Goal: Task Accomplishment & Management: Use online tool/utility

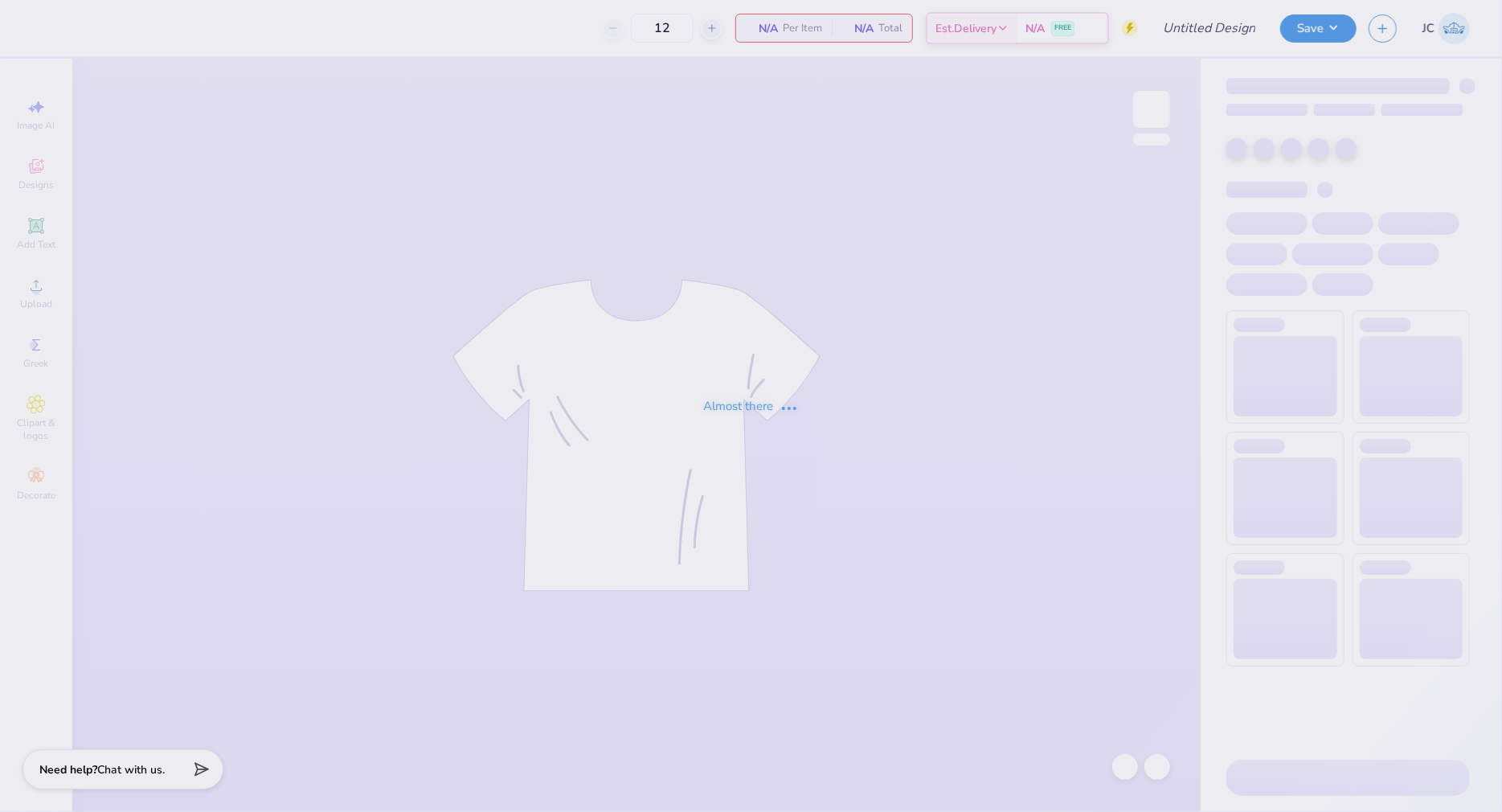
type input "UCLA KD PR F25"
type input "85"
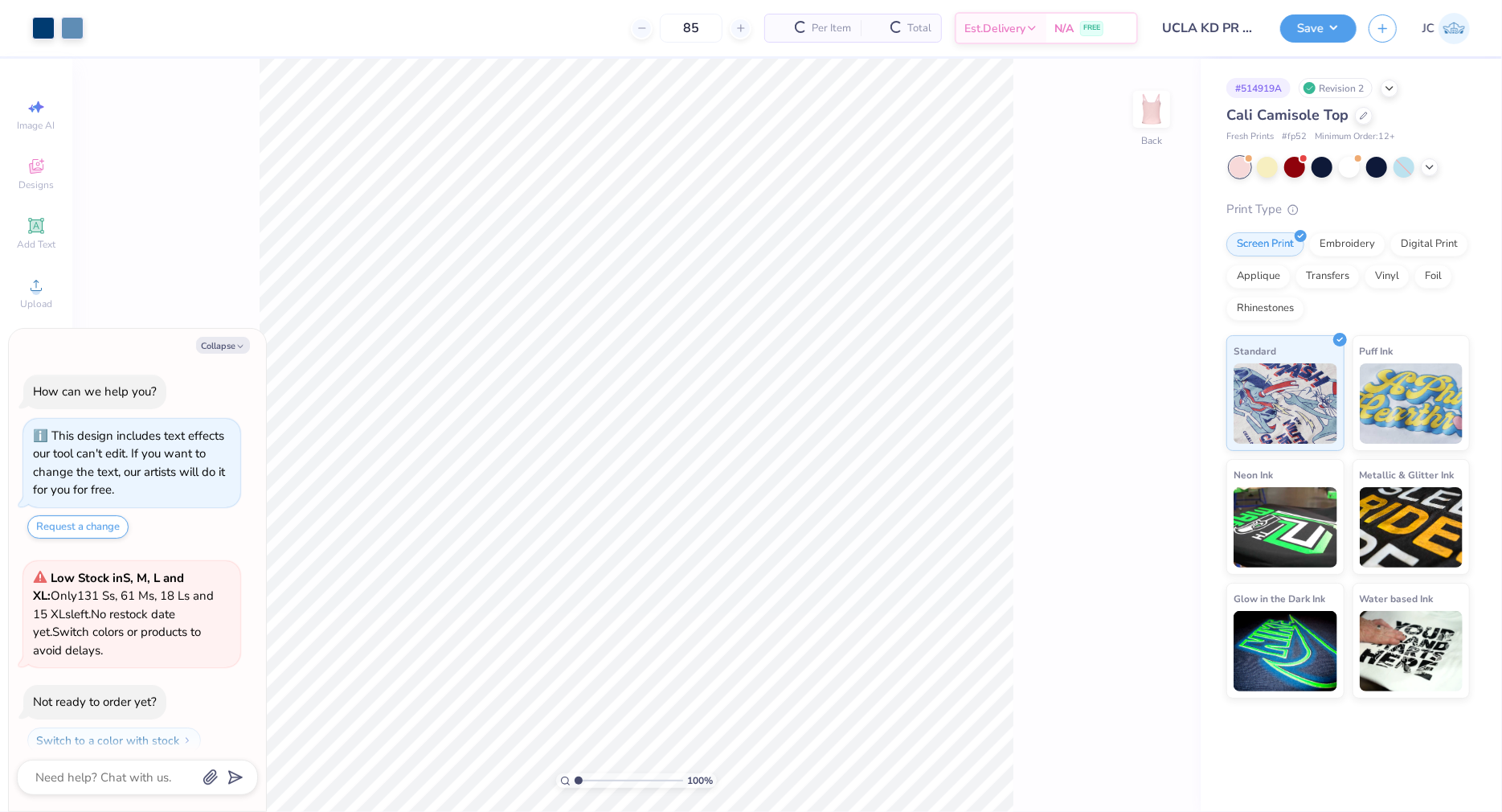
scroll to position [35, 0]
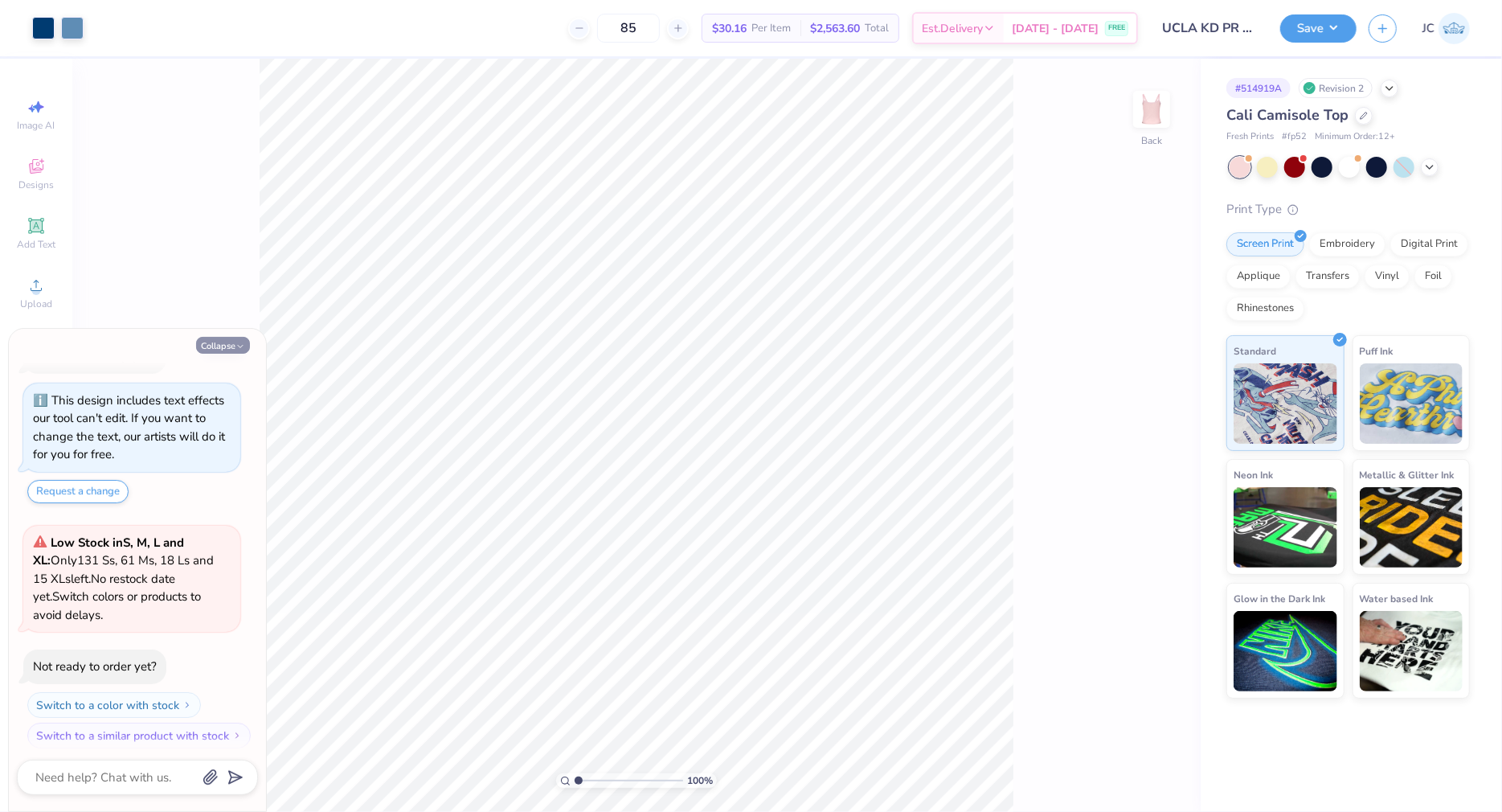
click at [227, 347] on button "Collapse" at bounding box center [223, 345] width 54 height 17
type textarea "x"
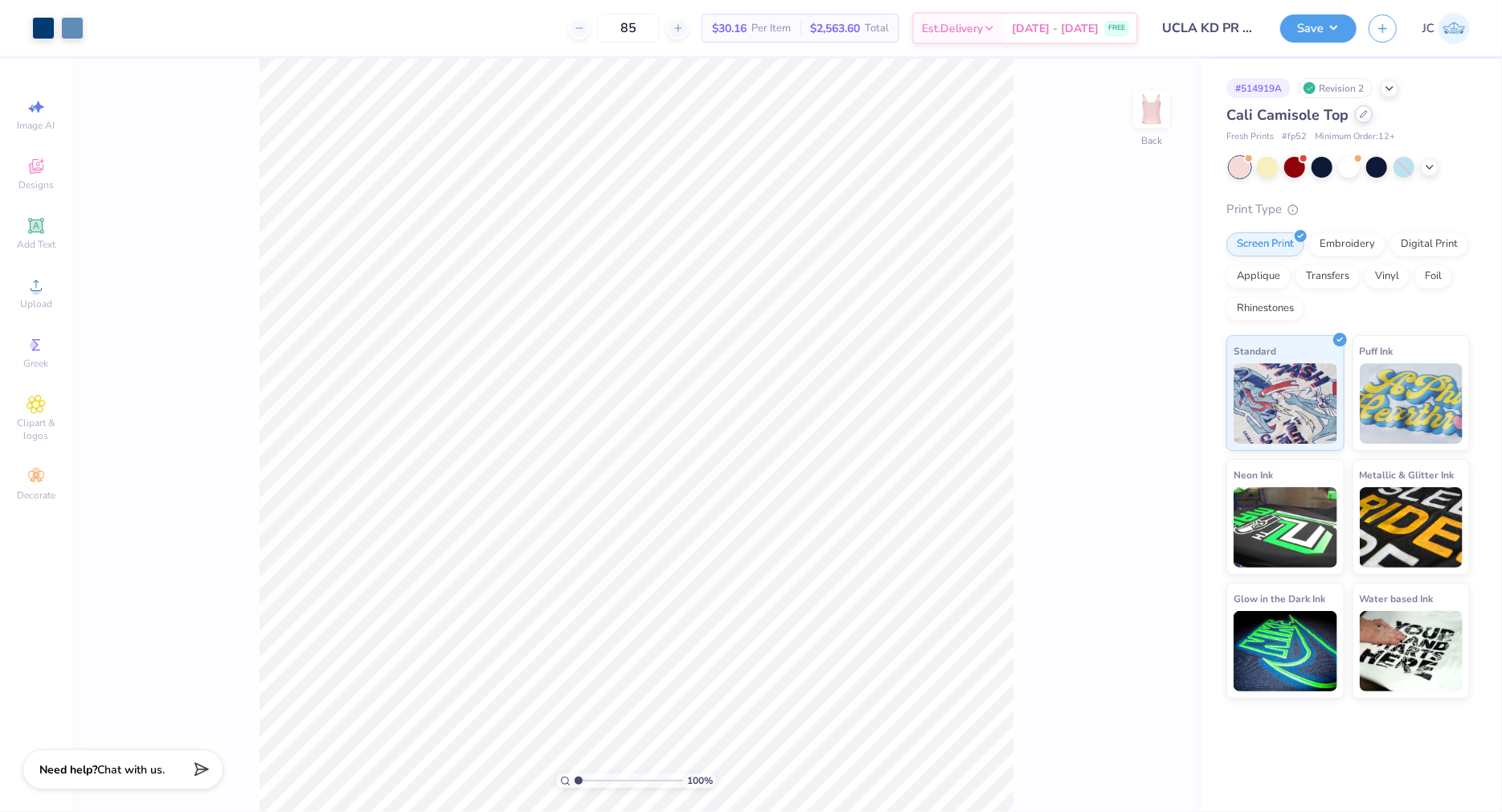
click at [1365, 115] on icon at bounding box center [1364, 115] width 8 height 8
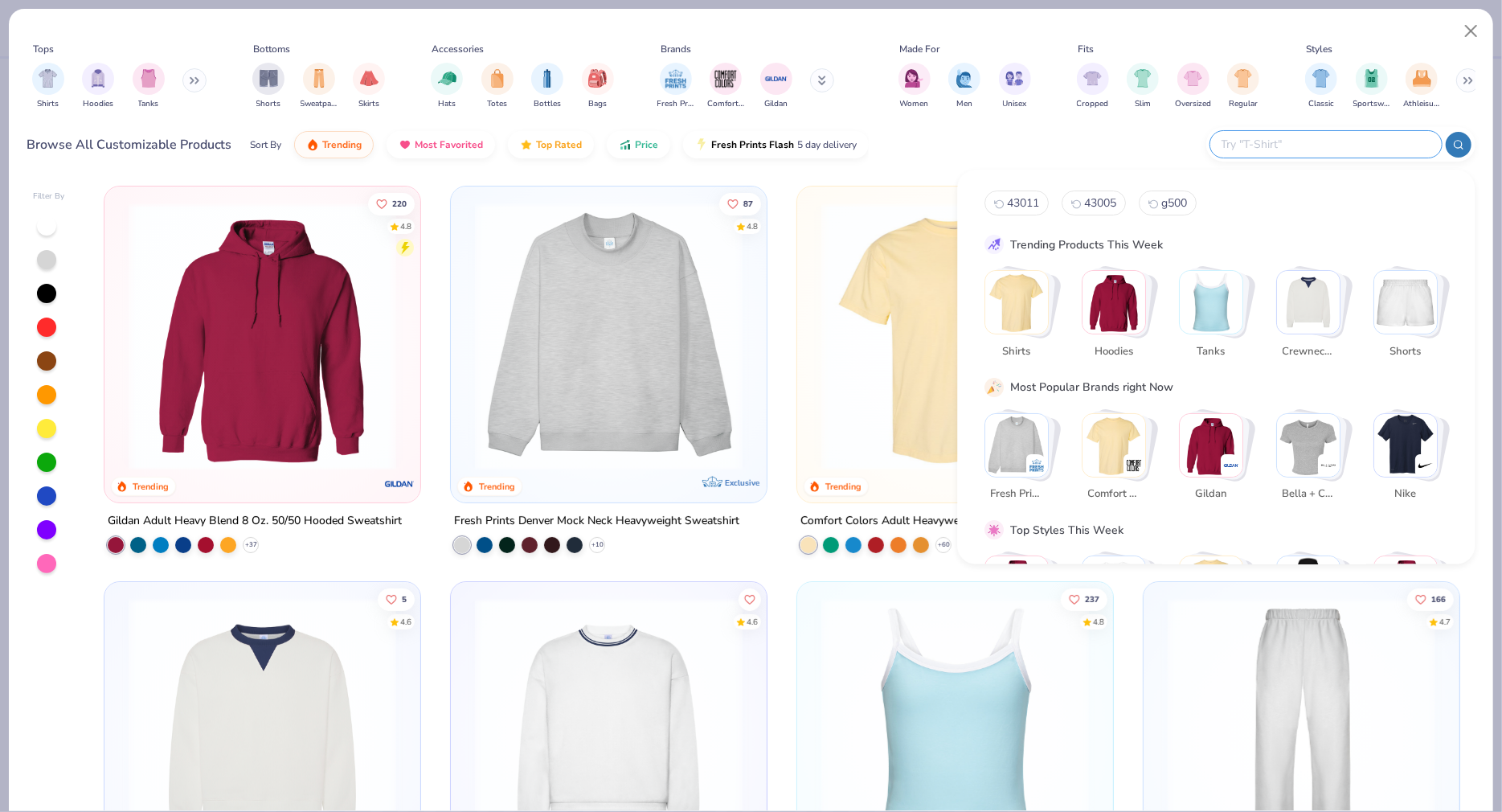
click at [1333, 145] on input "text" at bounding box center [1325, 144] width 211 height 19
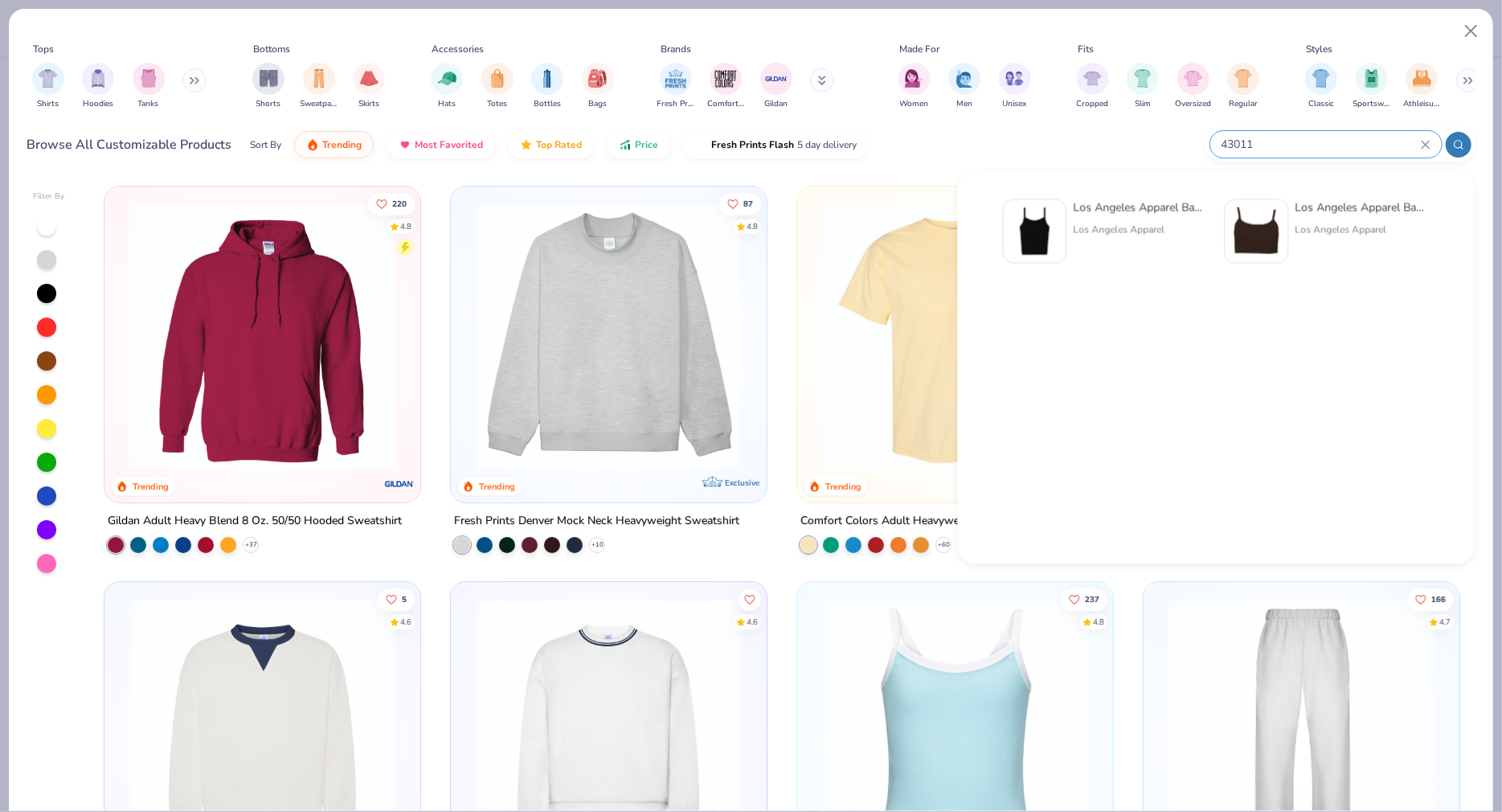
type input "43011"
click at [1037, 230] on img at bounding box center [1034, 231] width 50 height 50
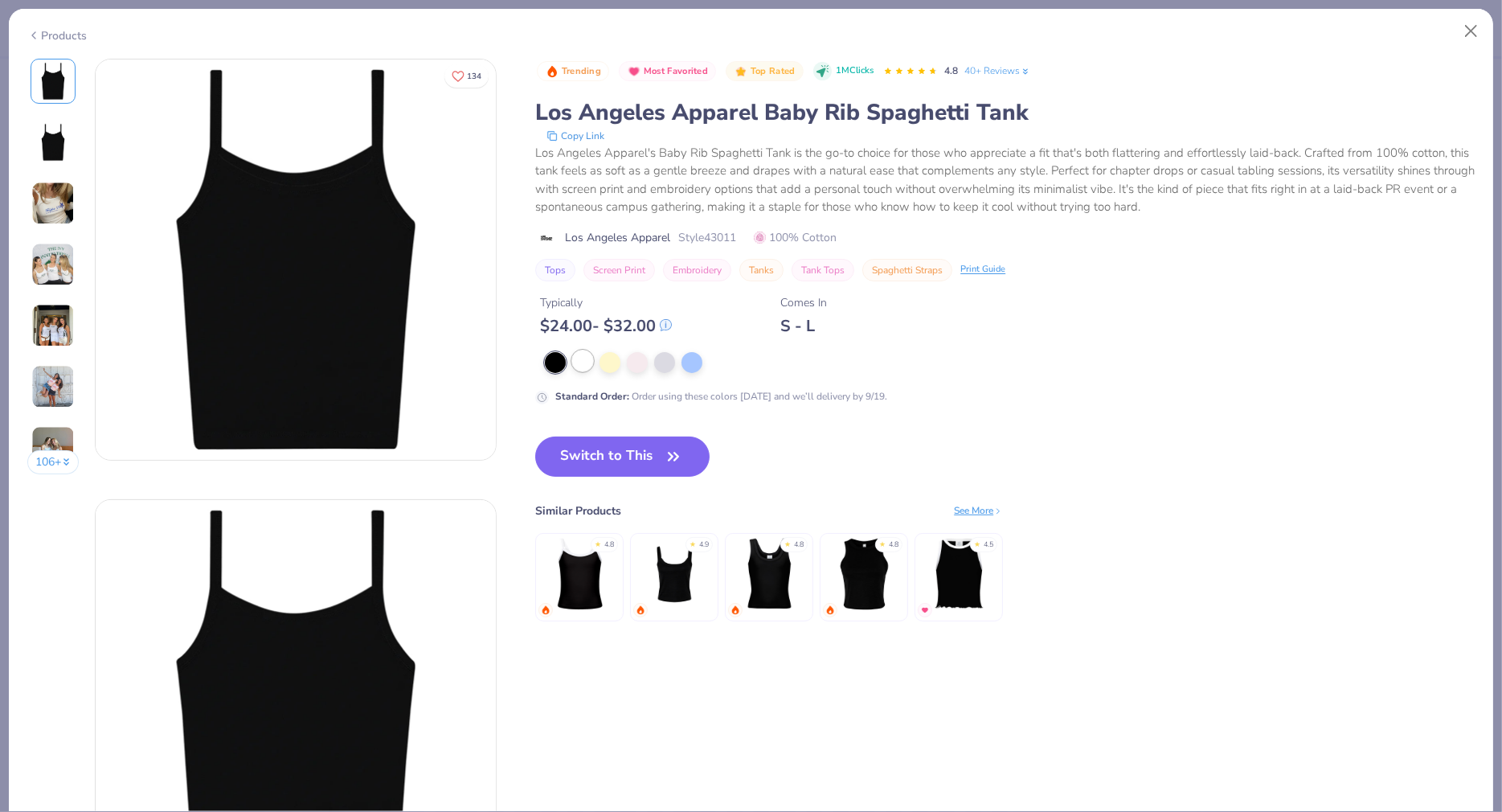
click at [588, 355] on div at bounding box center [582, 361] width 21 height 21
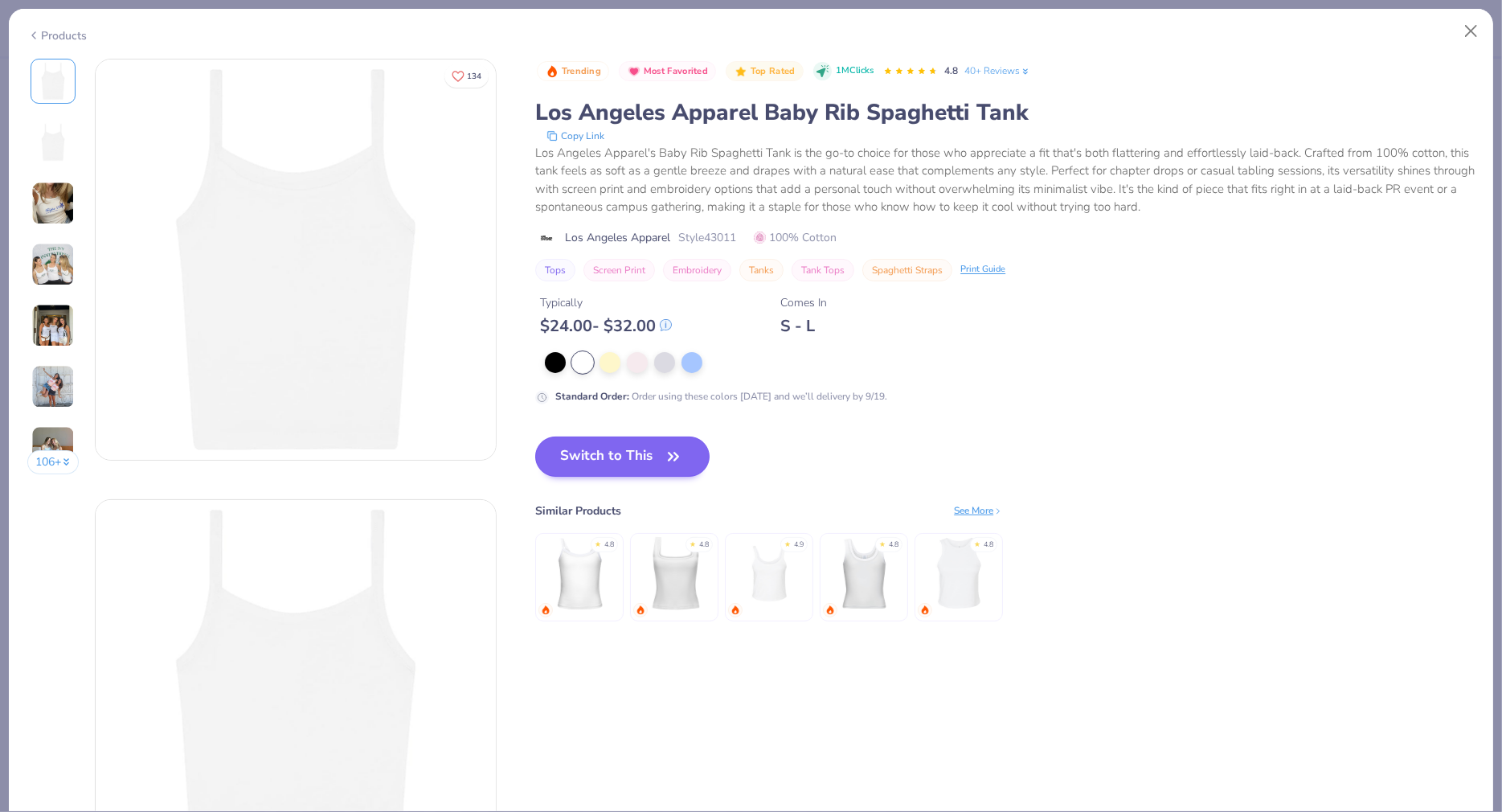
click at [593, 441] on button "Switch to This" at bounding box center [622, 457] width 174 height 40
drag, startPoint x: 596, startPoint y: 444, endPoint x: 17, endPoint y: 435, distance: 579.1
click at [596, 445] on button "Switch to This" at bounding box center [622, 457] width 174 height 40
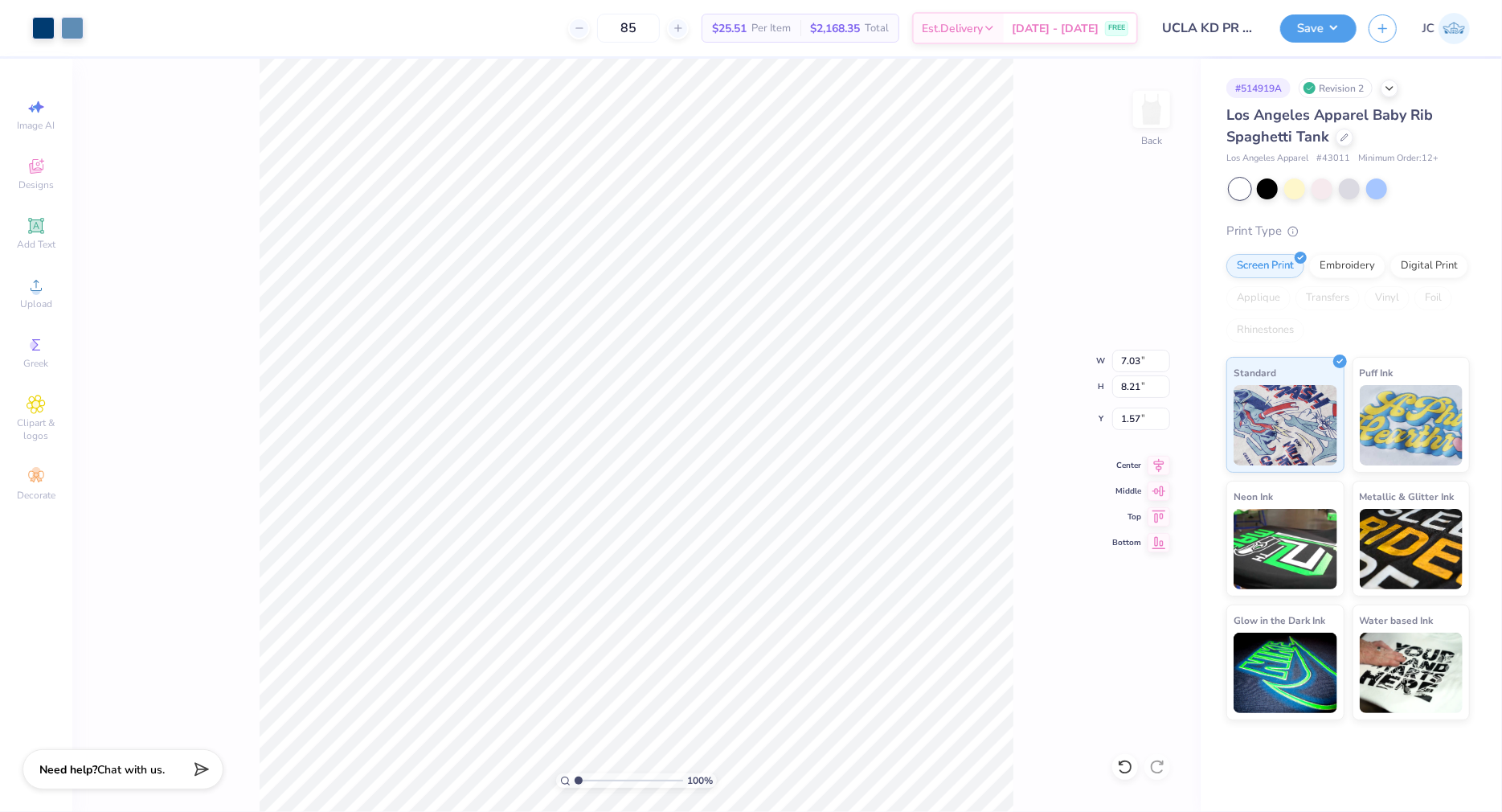
type input "1.57"
click at [1335, 21] on button "Save" at bounding box center [1318, 25] width 77 height 28
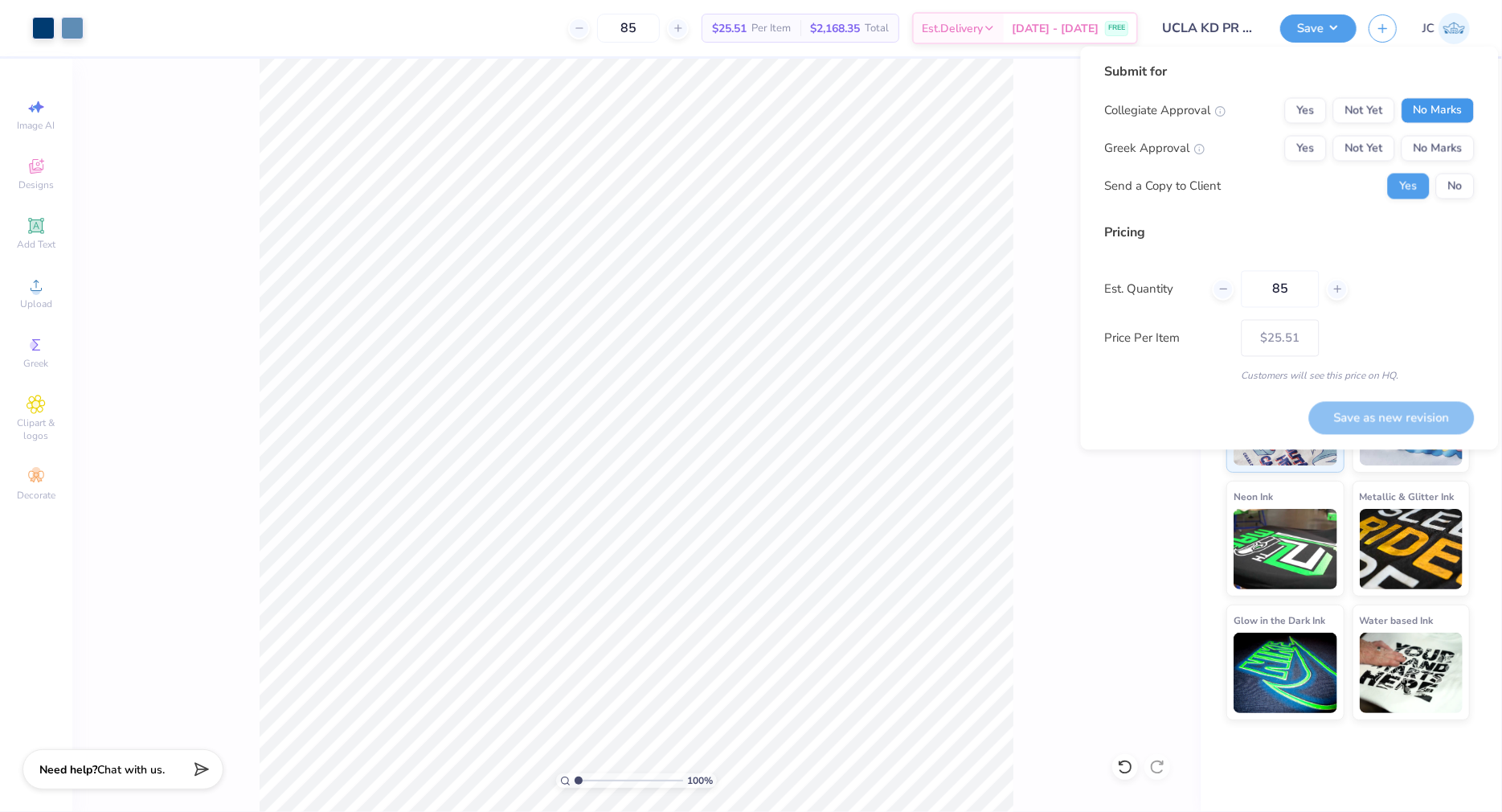
click at [1455, 114] on button "No Marks" at bounding box center [1438, 110] width 73 height 26
click at [1361, 155] on button "Not Yet" at bounding box center [1364, 148] width 61 height 26
click at [1429, 406] on button "Save as new revision" at bounding box center [1392, 417] width 166 height 33
type input "$25.51"
